Goal: Transaction & Acquisition: Purchase product/service

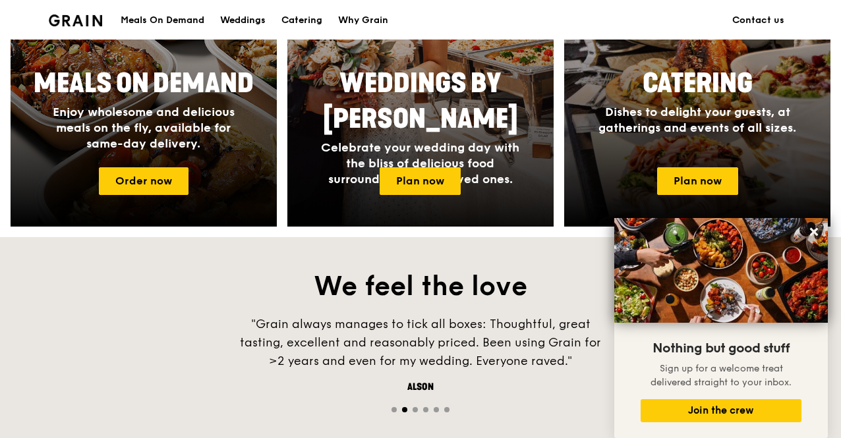
scroll to position [527, 0]
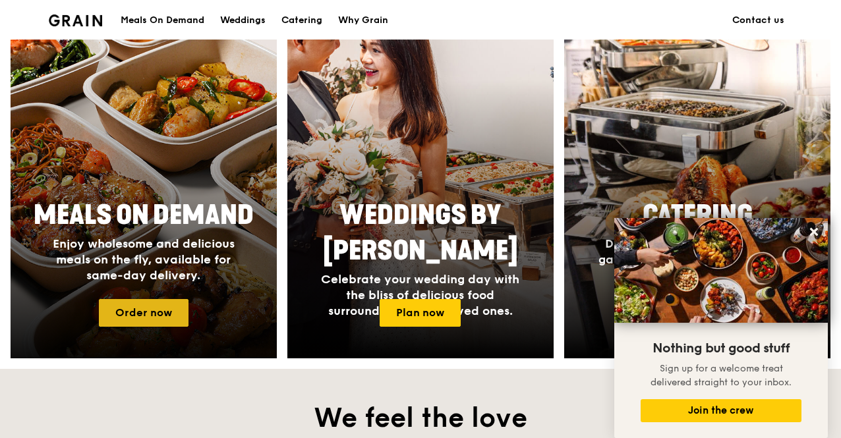
click at [154, 314] on link "Order now" at bounding box center [144, 313] width 90 height 28
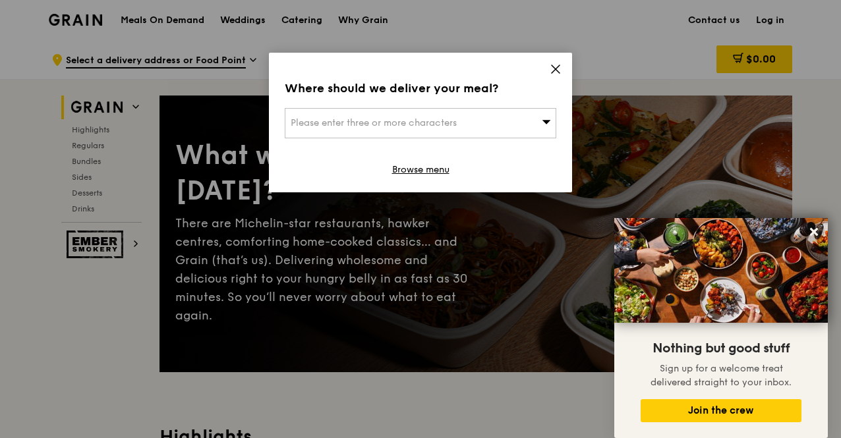
click at [463, 115] on div "Please enter three or more characters" at bounding box center [421, 123] width 272 height 30
click at [463, 115] on input "search" at bounding box center [420, 123] width 270 height 29
click at [560, 58] on div "Where should we deliver your meal? Please enter three or more characters Please…" at bounding box center [420, 123] width 303 height 140
click at [430, 171] on link "Browse menu" at bounding box center [420, 170] width 57 height 13
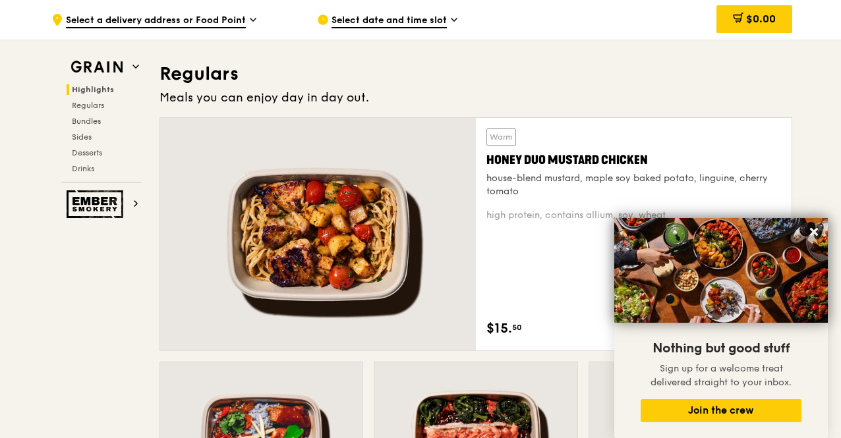
scroll to position [1055, 0]
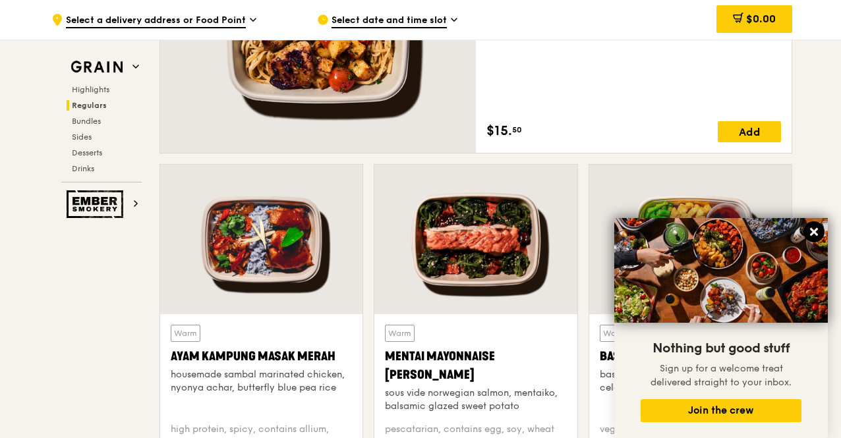
click at [815, 236] on icon at bounding box center [814, 232] width 12 height 12
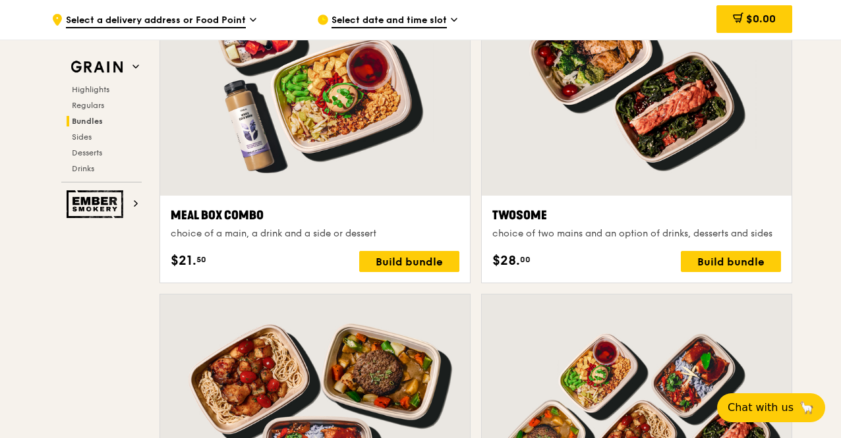
click at [481, 115] on div "Twosome choice of two mains and an option of drinks, desserts and sides $28. 00…" at bounding box center [636, 124] width 311 height 317
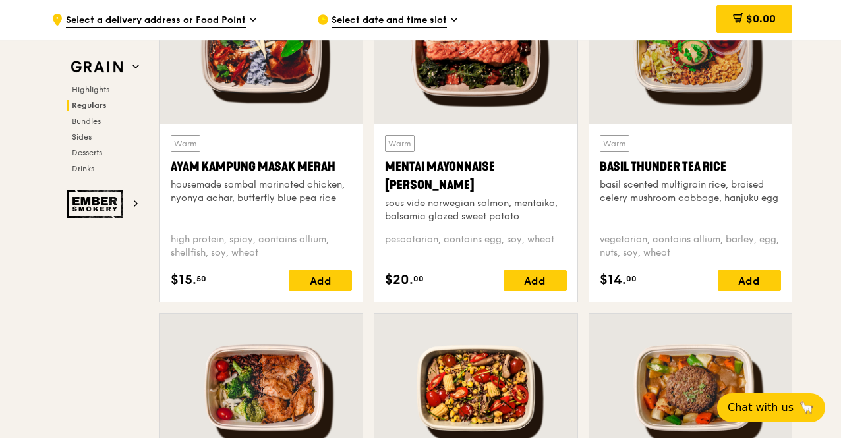
scroll to position [1244, 0]
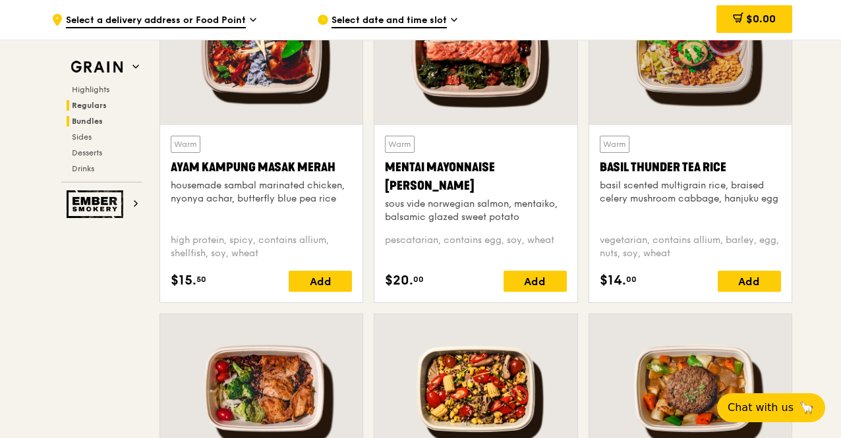
click at [90, 124] on span "Bundles" at bounding box center [87, 121] width 31 height 9
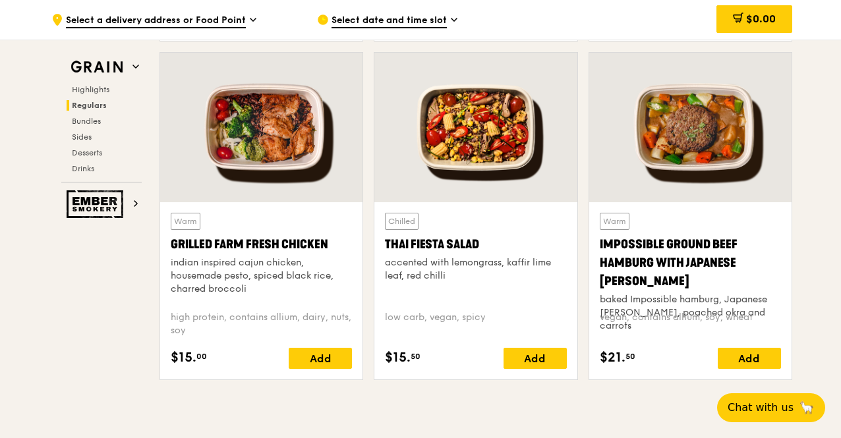
scroll to position [1503, 0]
